Goal: Information Seeking & Learning: Learn about a topic

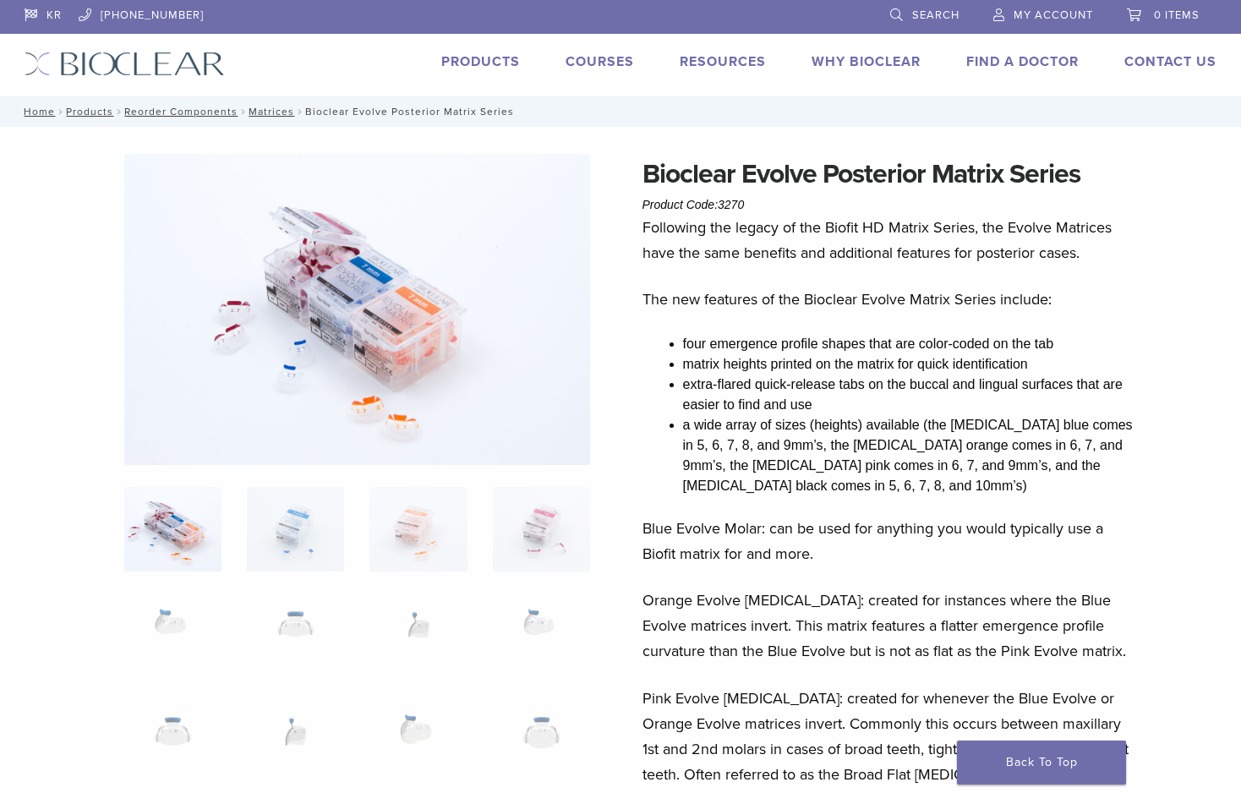
click at [481, 59] on link "Products" at bounding box center [480, 61] width 79 height 17
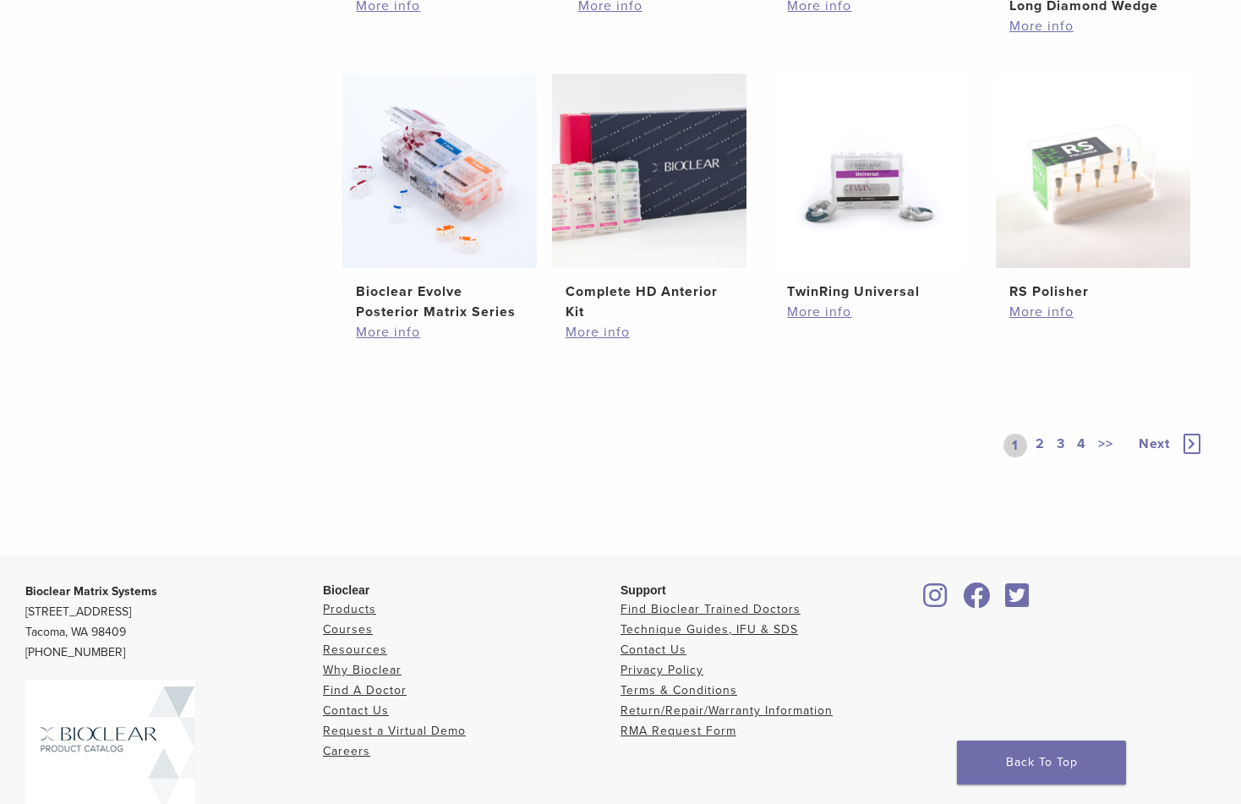
scroll to position [1268, 0]
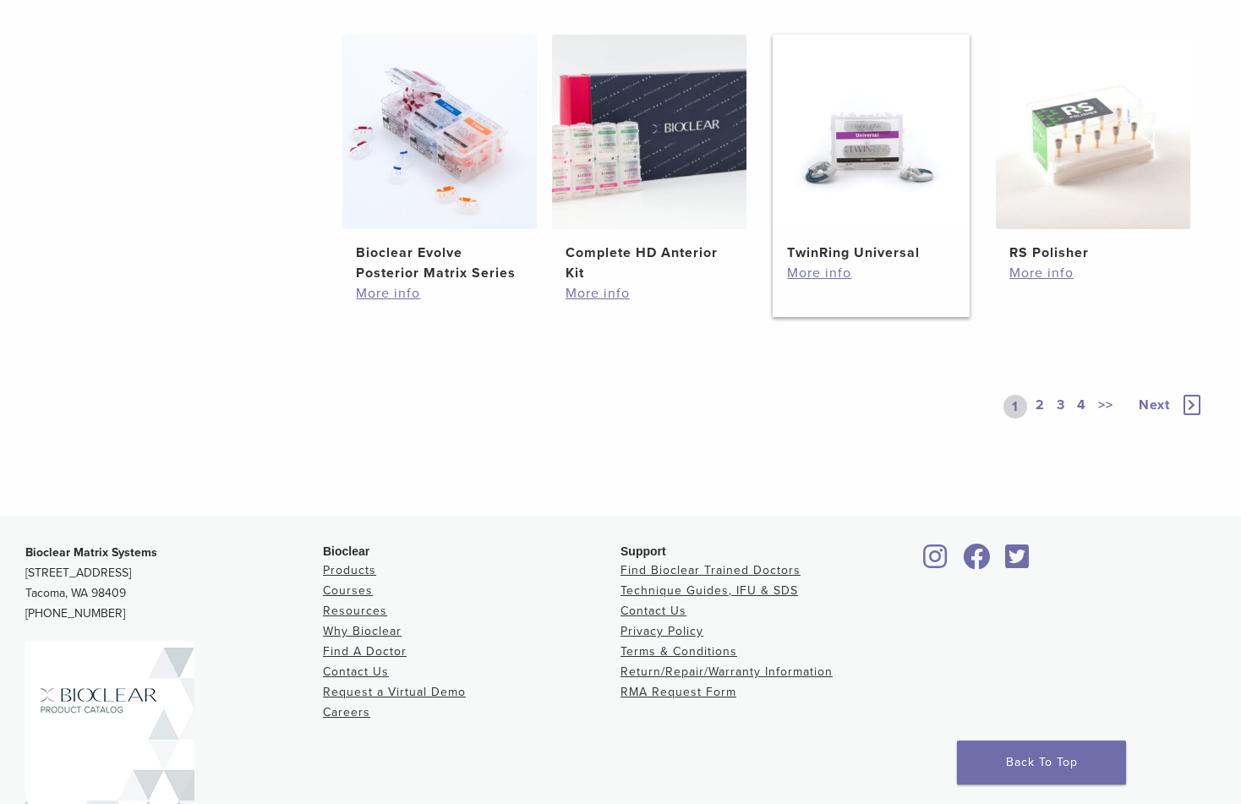
click at [844, 172] on img at bounding box center [870, 132] width 194 height 194
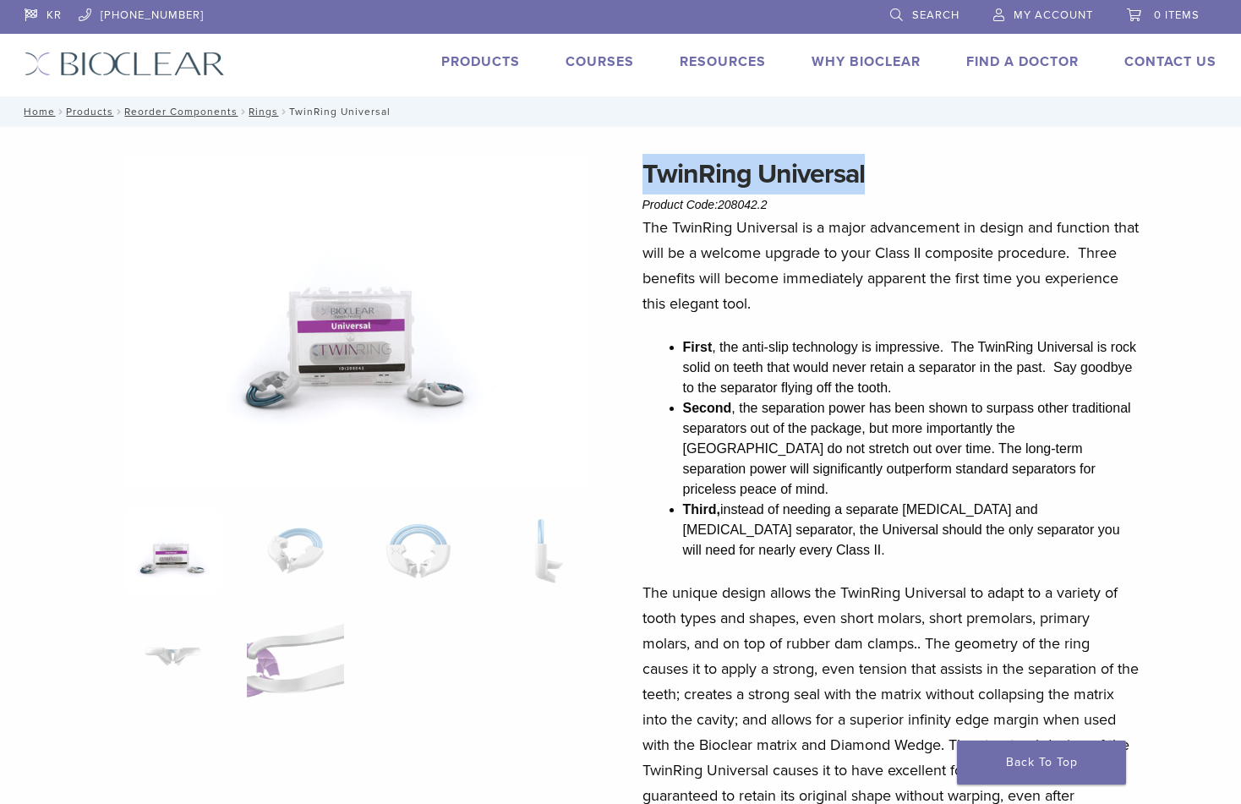
drag, startPoint x: 647, startPoint y: 169, endPoint x: 865, endPoint y: 167, distance: 218.1
click at [865, 167] on h1 "TwinRing Universal" at bounding box center [890, 174] width 497 height 41
